Goal: Transaction & Acquisition: Purchase product/service

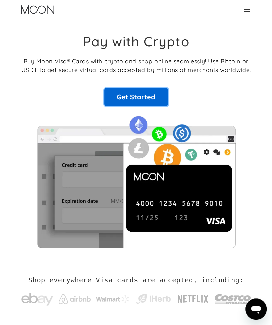
click at [123, 89] on link "Get Started" at bounding box center [135, 97] width 63 height 18
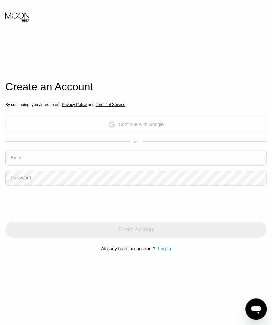
click at [107, 124] on div "Continue with Google" at bounding box center [135, 124] width 261 height 16
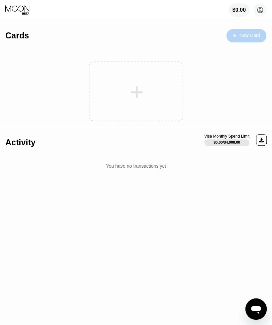
click at [242, 40] on div "New Card" at bounding box center [246, 35] width 40 height 13
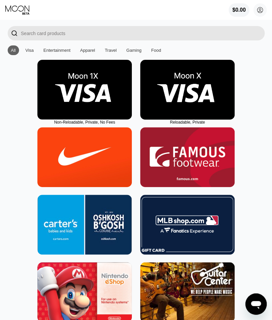
scroll to position [14, 0]
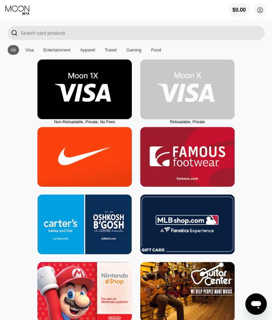
click at [183, 91] on img at bounding box center [187, 89] width 94 height 60
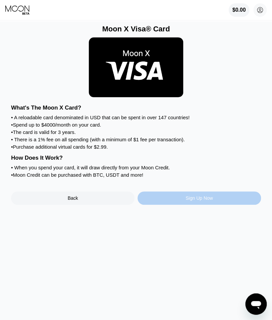
click at [183, 204] on div "Sign Up Now" at bounding box center [198, 197] width 123 height 13
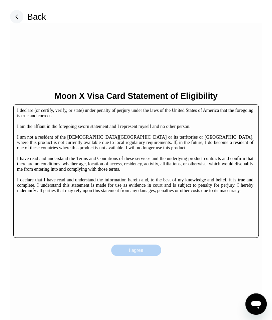
click at [139, 249] on div "I agree" at bounding box center [136, 250] width 15 height 6
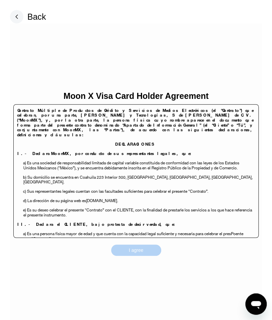
click at [139, 249] on div "I agree" at bounding box center [136, 250] width 15 height 6
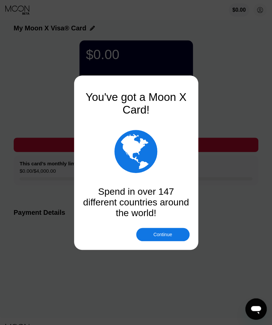
scroll to position [10, 0]
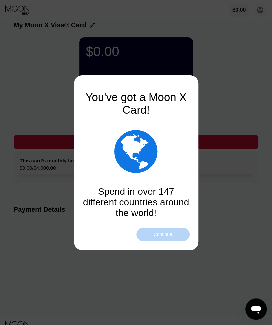
click at [151, 232] on div "Continue" at bounding box center [162, 233] width 53 height 13
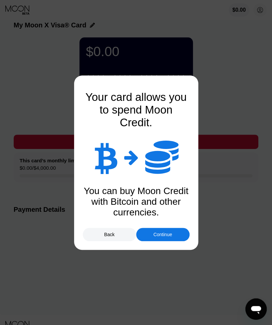
click at [151, 232] on div "Continue" at bounding box center [162, 233] width 53 height 13
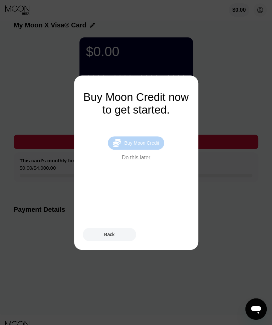
click at [142, 144] on div "Buy Moon Credit" at bounding box center [141, 142] width 35 height 5
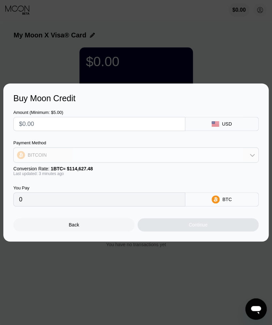
click at [130, 155] on div "BITCOIN" at bounding box center [136, 154] width 244 height 13
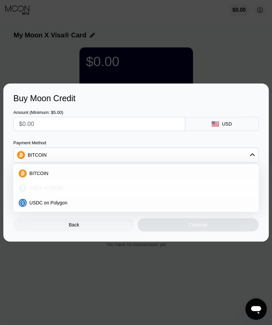
click at [106, 190] on div "USDT on TRON" at bounding box center [140, 187] width 226 height 5
type input "0.00"
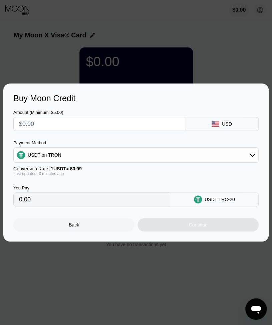
click at [68, 126] on input "text" at bounding box center [99, 123] width 160 height 13
click at [205, 126] on div "USD" at bounding box center [222, 124] width 74 height 14
click at [225, 123] on div "USD" at bounding box center [227, 123] width 10 height 5
drag, startPoint x: 225, startPoint y: 123, endPoint x: 141, endPoint y: 134, distance: 85.4
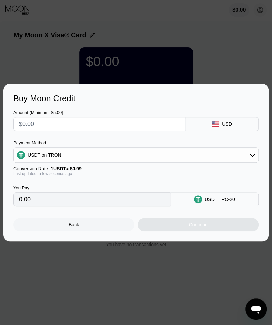
click at [141, 134] on div "Amount (Minimum: $5.00) USD Payment Method USDT on TRON Conversion Rate: 1 USDT…" at bounding box center [135, 154] width 245 height 103
click at [141, 124] on input "text" at bounding box center [99, 123] width 160 height 13
type input "$20"
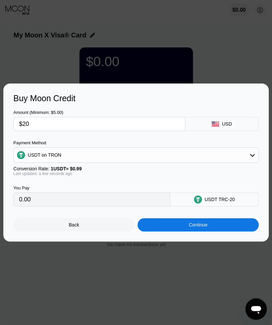
type input "20.20"
type input "$20"
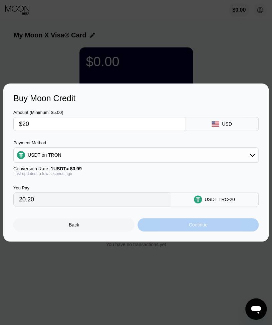
click at [155, 224] on div "Continue" at bounding box center [197, 224] width 121 height 13
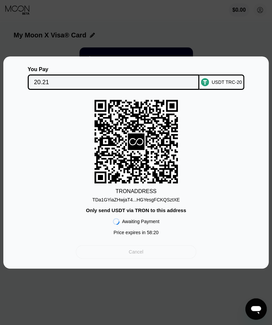
click at [145, 253] on div "Cancel" at bounding box center [136, 251] width 120 height 13
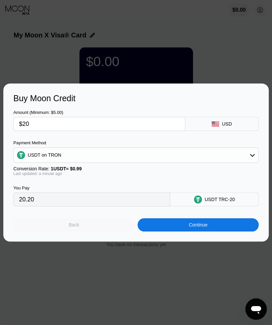
click at [92, 224] on div "Back" at bounding box center [73, 224] width 121 height 13
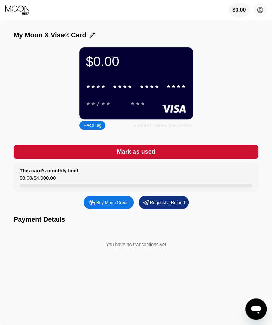
click at [178, 128] on div "Support Token: 456b2d084f" at bounding box center [163, 124] width 60 height 5
click at [108, 209] on div "Buy Moon Credit" at bounding box center [109, 201] width 50 height 13
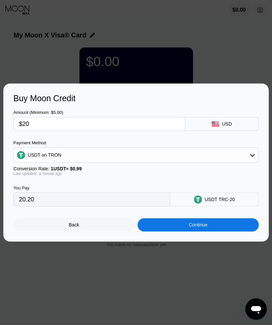
click at [41, 127] on input "$20" at bounding box center [99, 123] width 160 height 13
type input "$2"
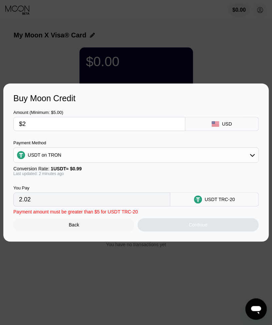
type input "2.02"
type input "$22"
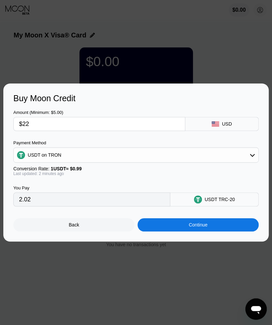
type input "22.22"
type input "$22"
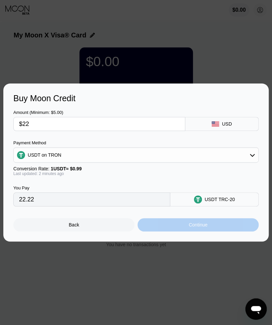
click at [173, 222] on div "Continue" at bounding box center [197, 224] width 121 height 13
